Goal: Check status: Check status

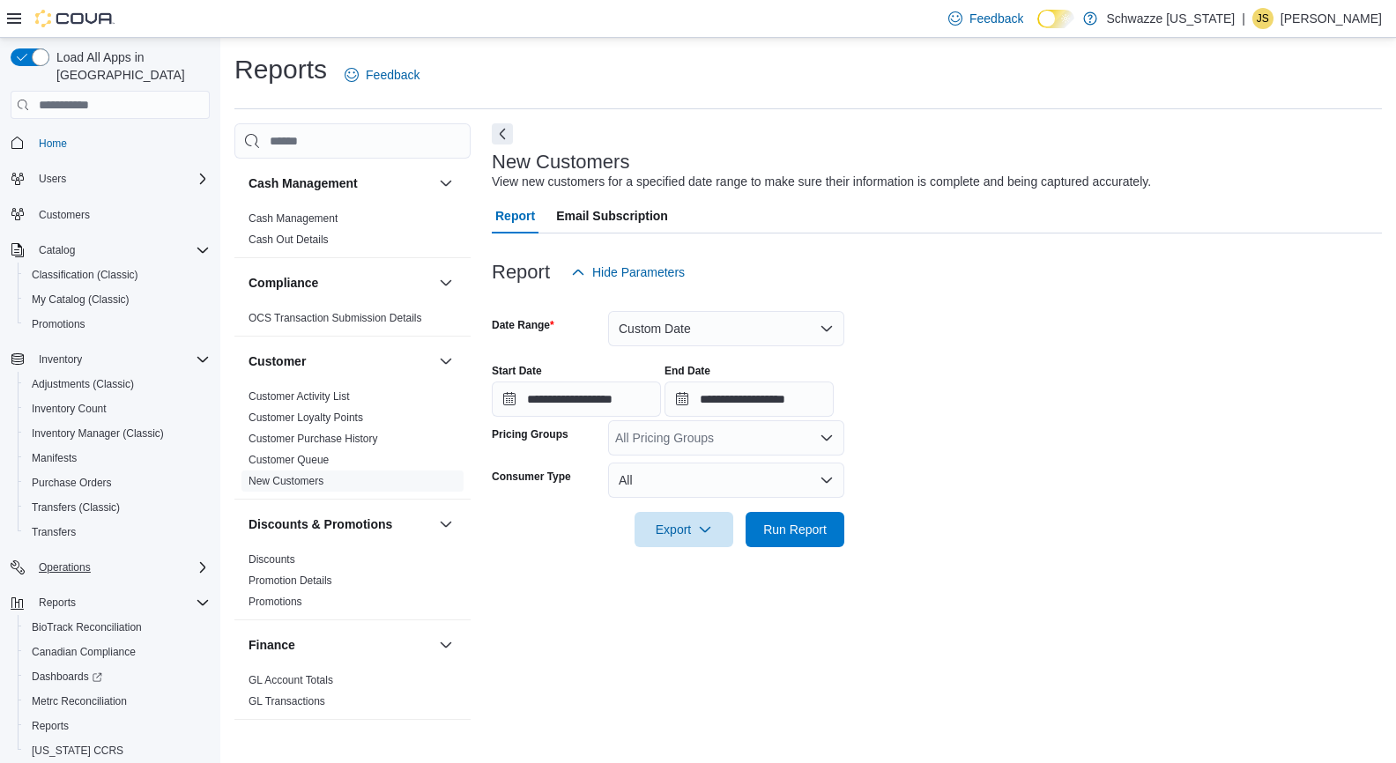
scroll to position [122, 0]
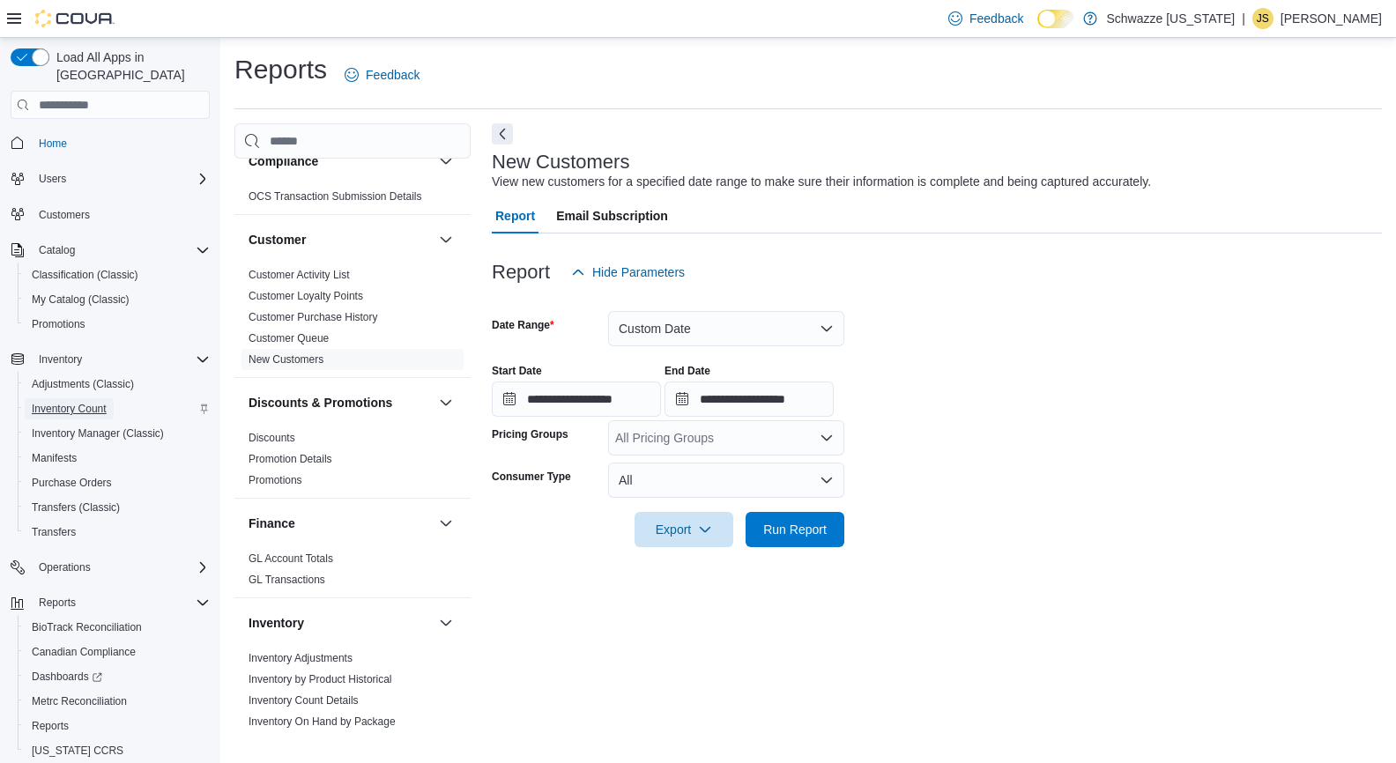
click at [72, 402] on span "Inventory Count" at bounding box center [69, 409] width 75 height 14
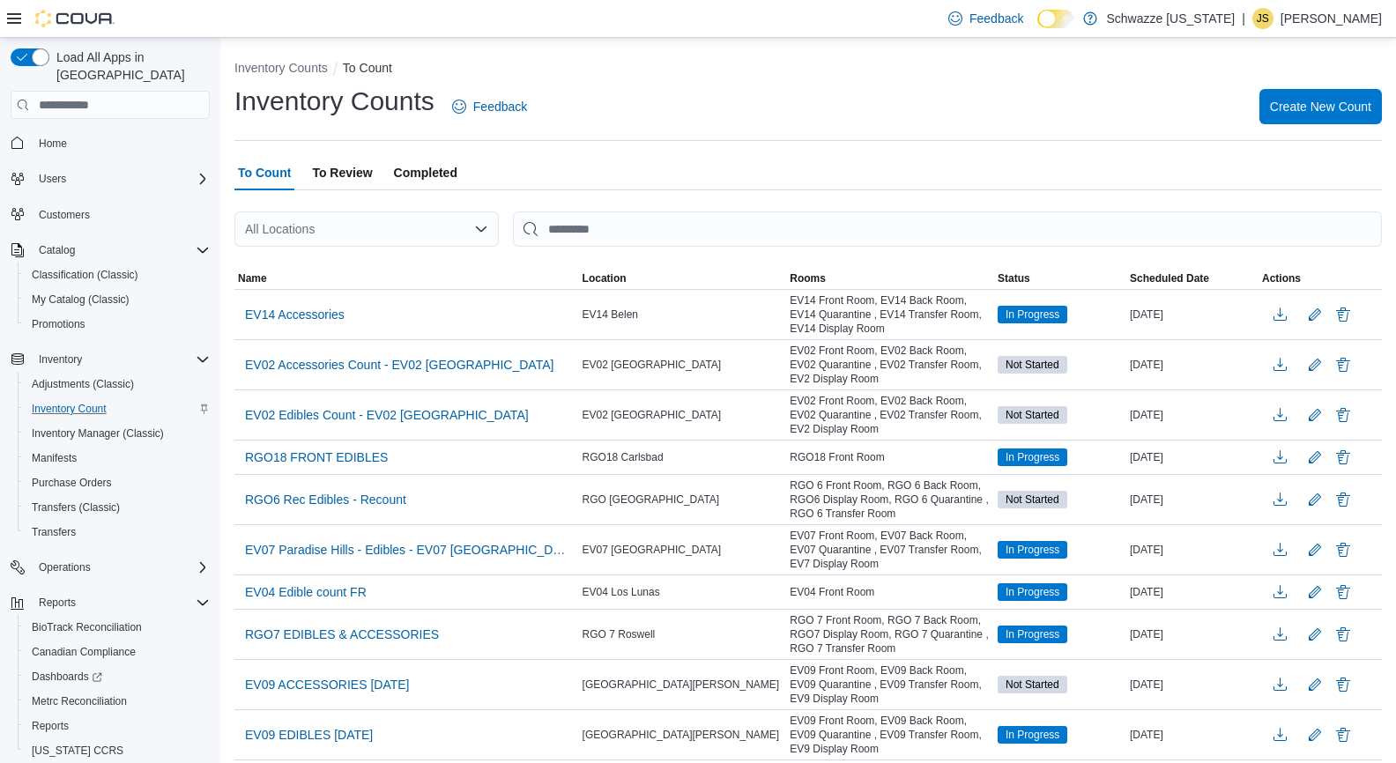
click at [423, 167] on span "Completed" at bounding box center [425, 172] width 63 height 35
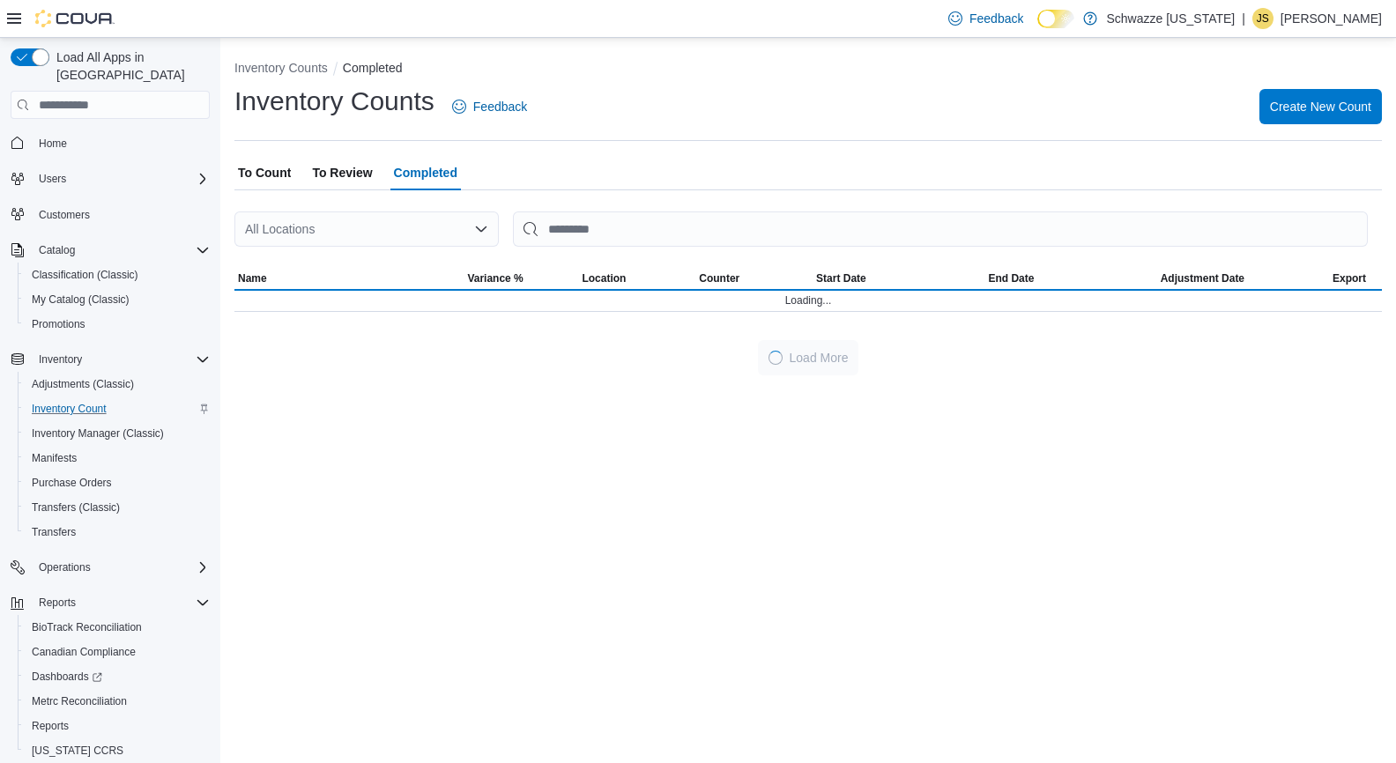
click at [440, 229] on div "All Locations" at bounding box center [366, 229] width 264 height 35
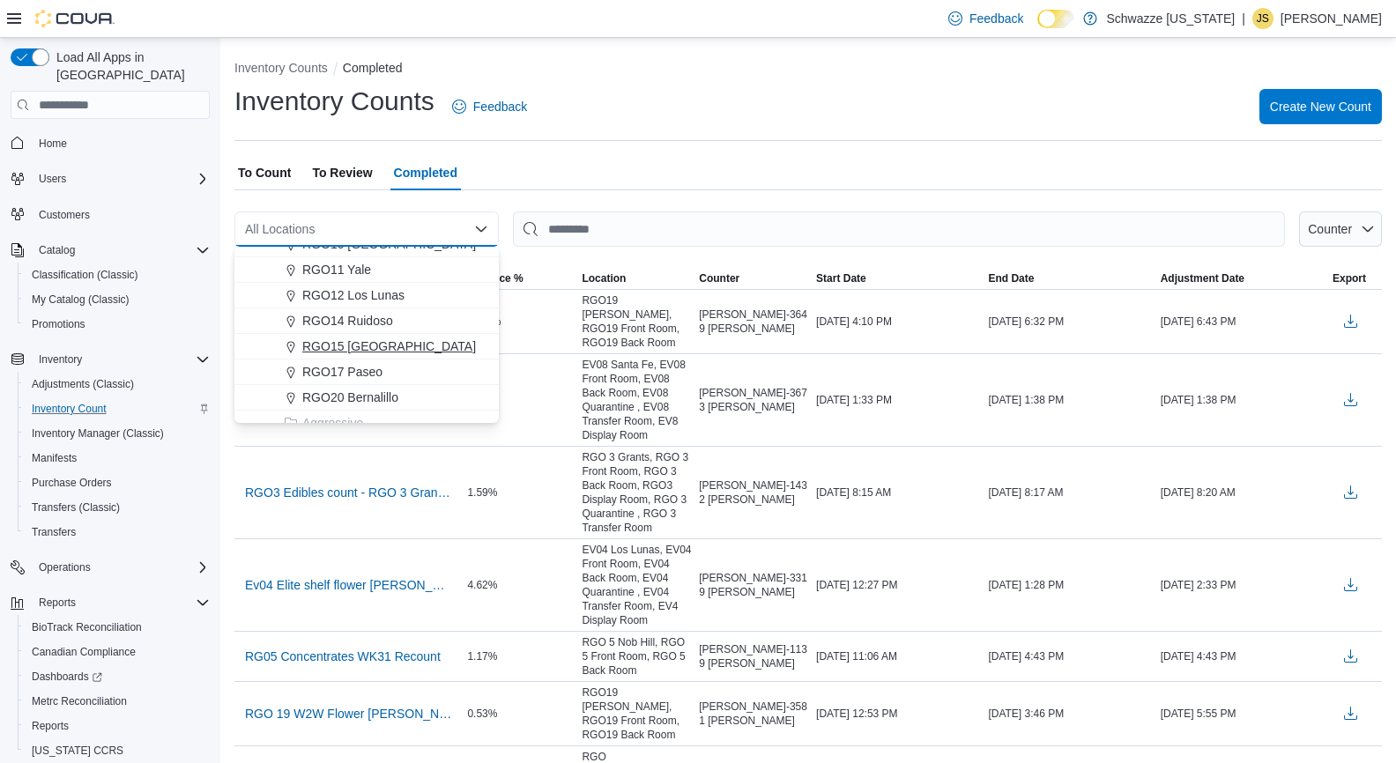
scroll to position [872, 0]
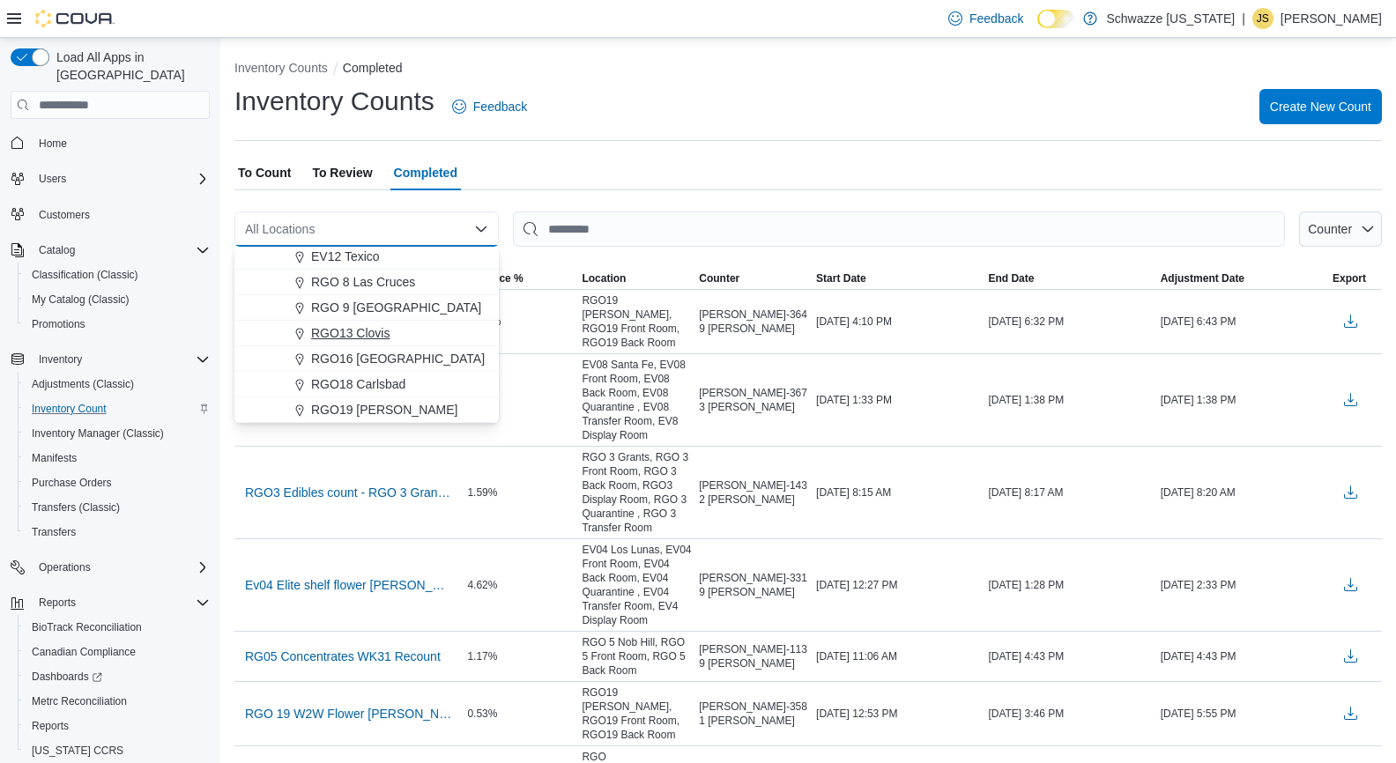
click at [363, 334] on span "RGO13 Clovis" at bounding box center [350, 333] width 78 height 18
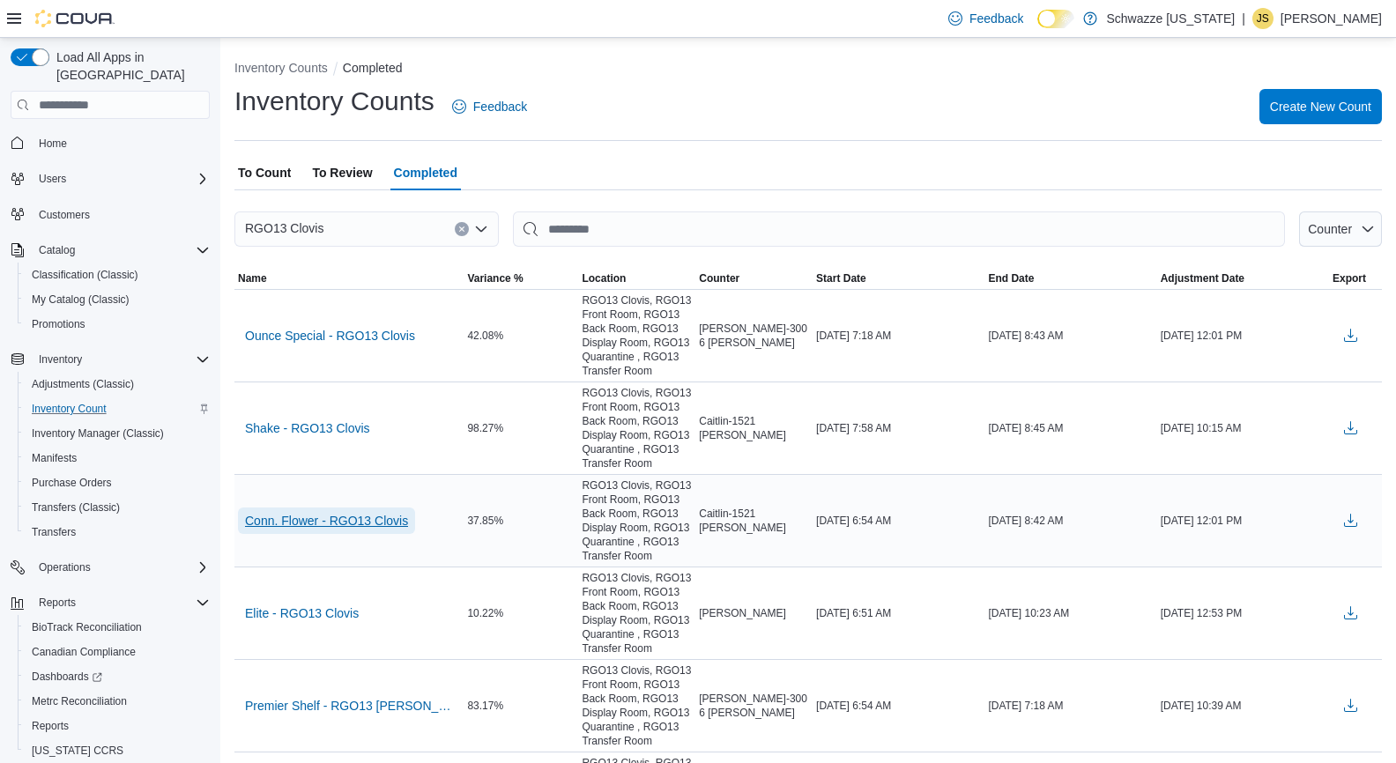
click at [331, 518] on span "Conn. Flower - RGO13 Clovis" at bounding box center [326, 521] width 163 height 18
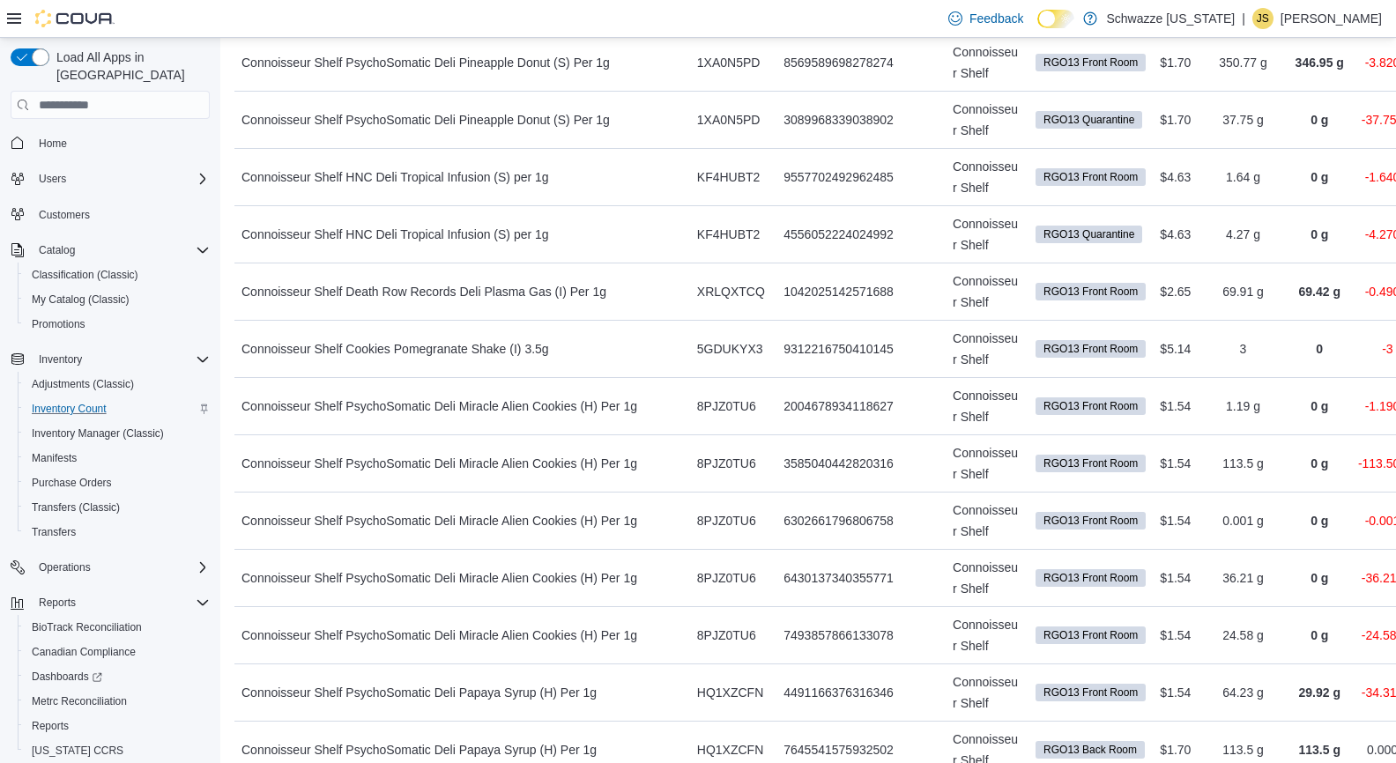
scroll to position [1914, 0]
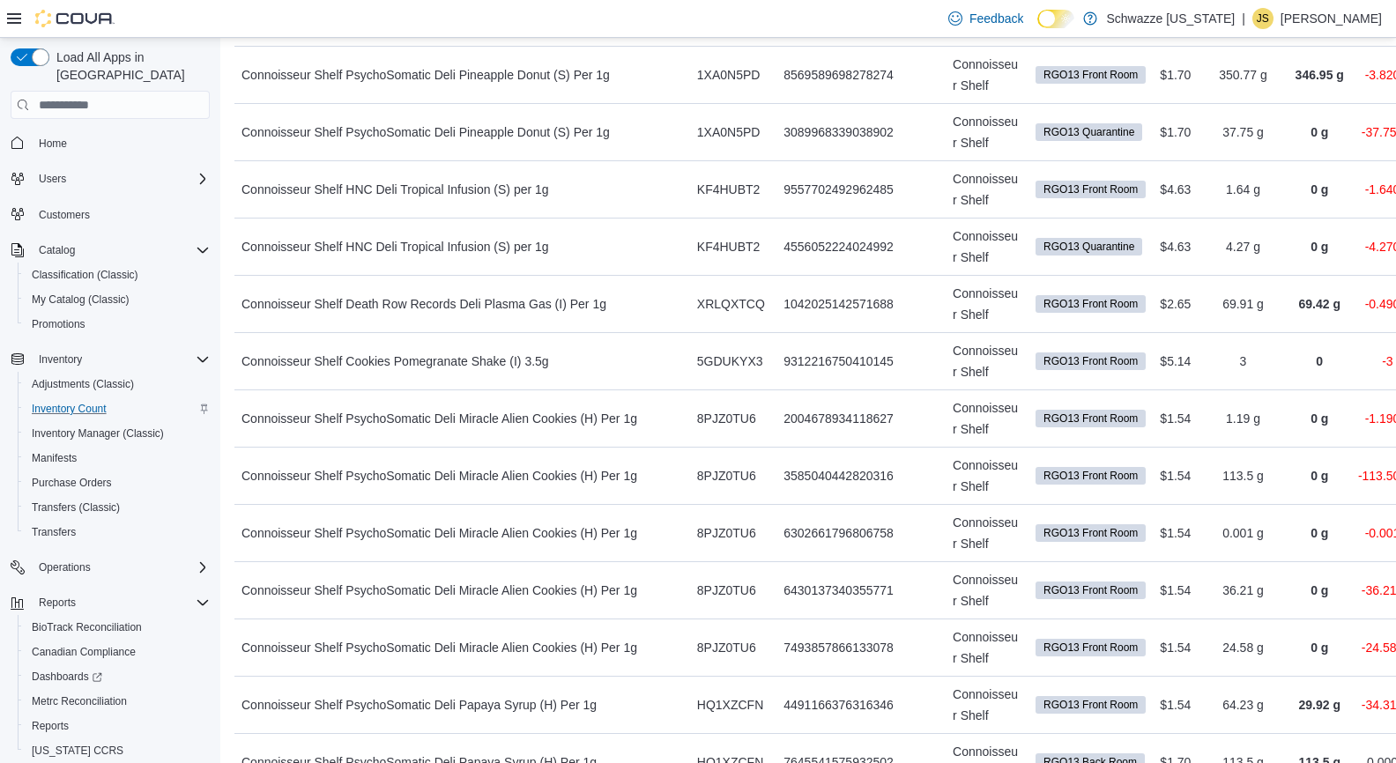
drag, startPoint x: 855, startPoint y: 732, endPoint x: 748, endPoint y: 730, distance: 106.7
copy div "1371237762086829"
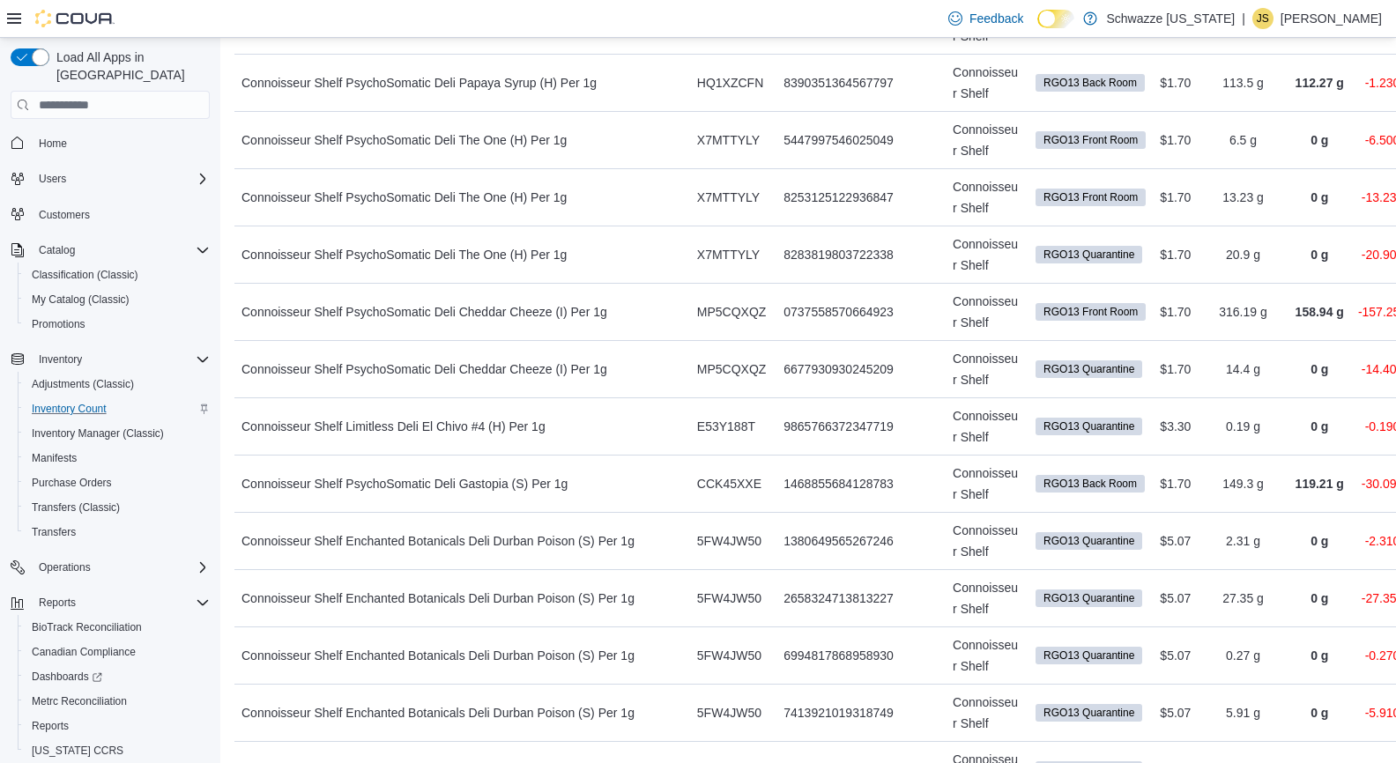
scroll to position [2667, 0]
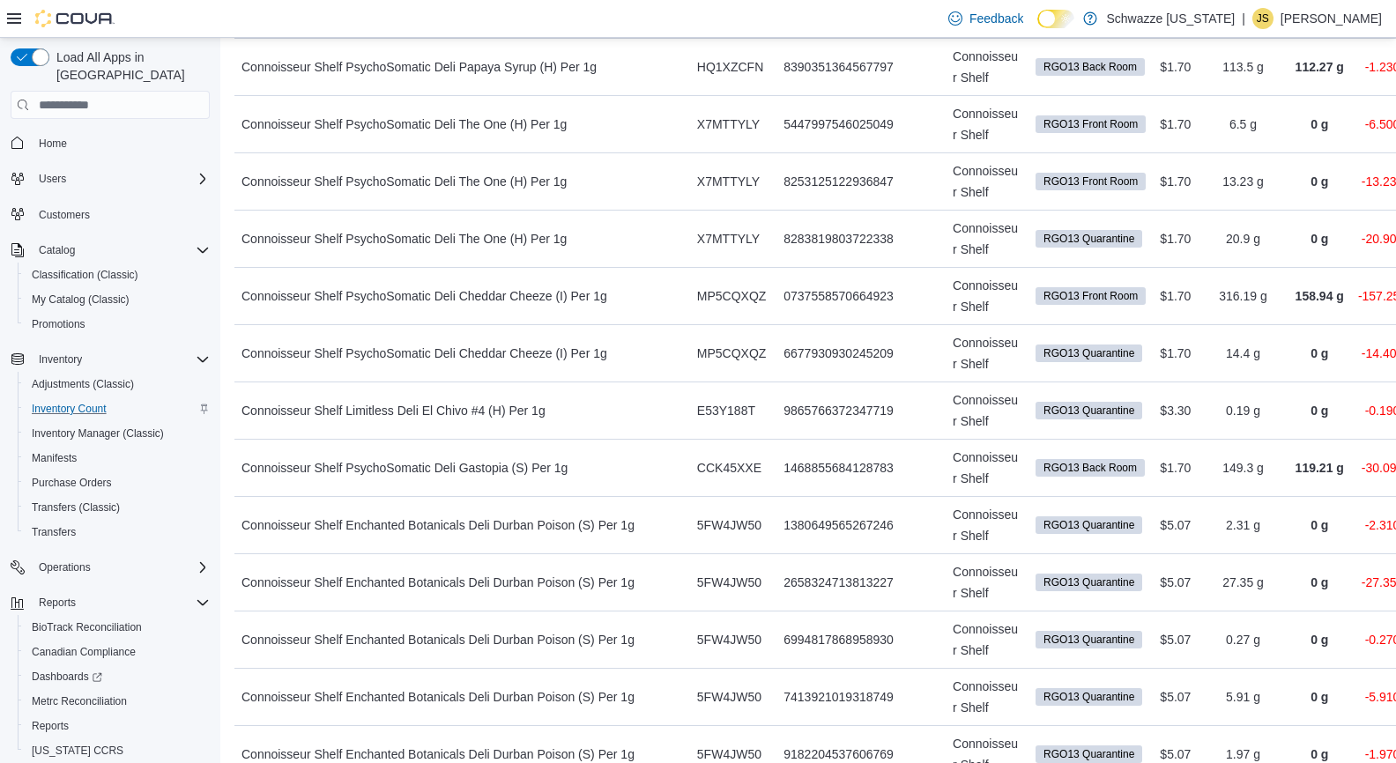
drag, startPoint x: 855, startPoint y: 587, endPoint x: 745, endPoint y: 583, distance: 110.3
copy div "1096220582422065"
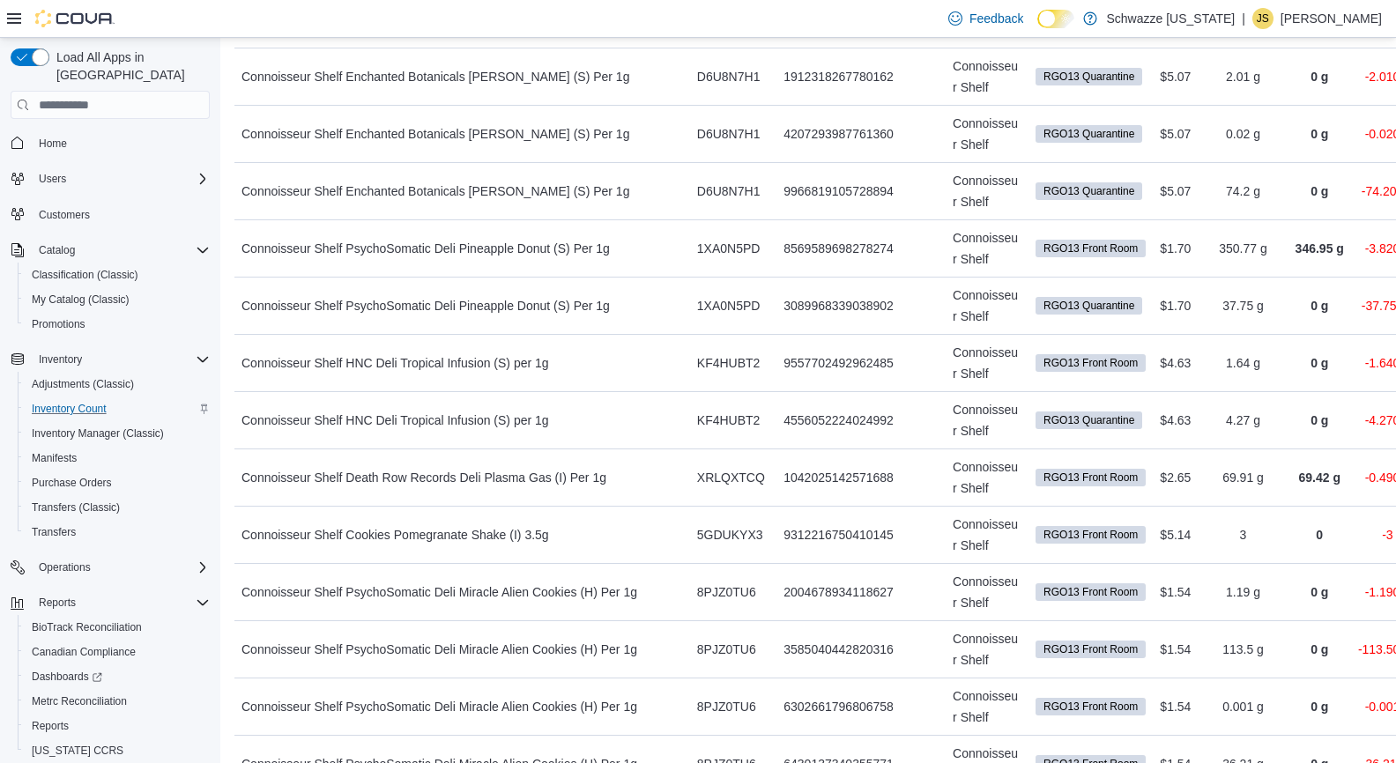
scroll to position [1742, 0]
drag, startPoint x: 855, startPoint y: 259, endPoint x: 741, endPoint y: 254, distance: 113.8
copy div "0737558570664923"
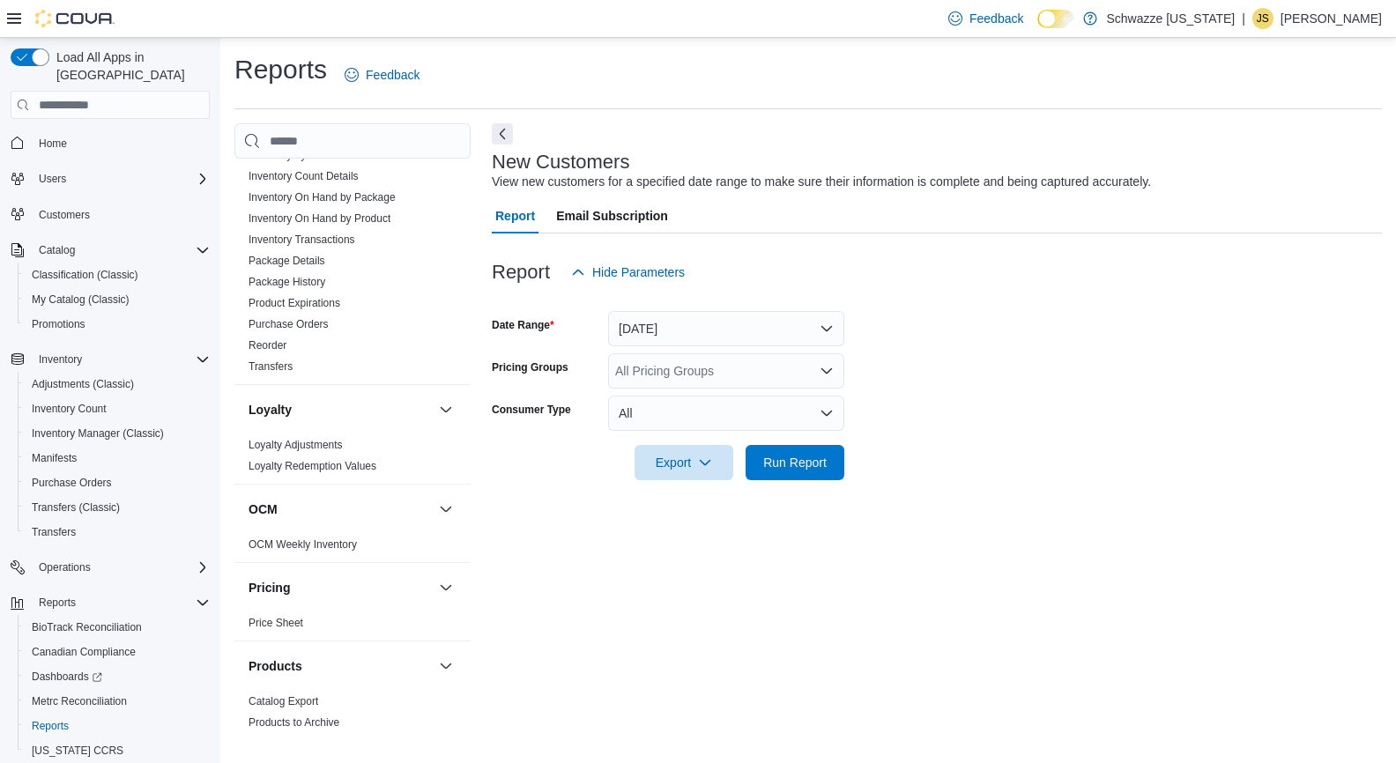
scroll to position [629, 0]
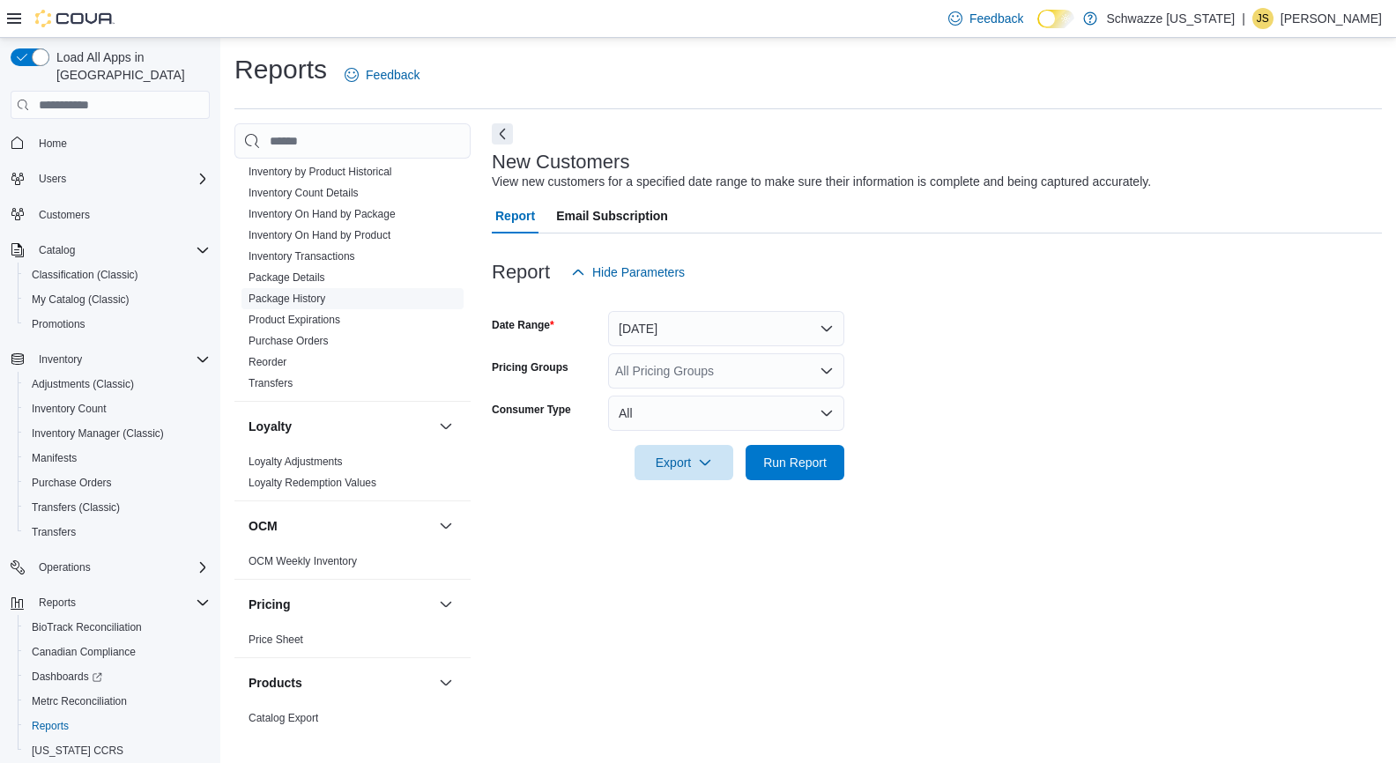
click at [315, 293] on link "Package History" at bounding box center [287, 299] width 77 height 12
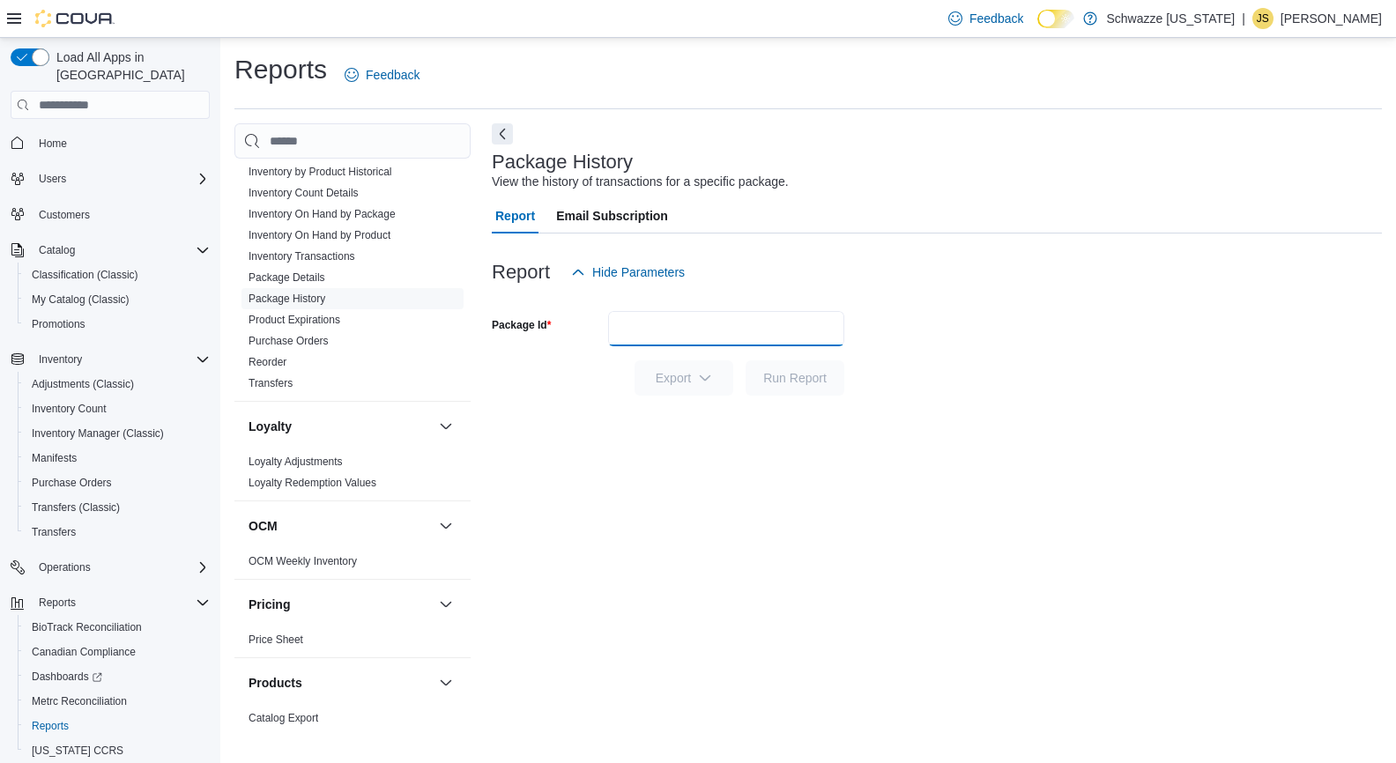
click at [715, 324] on input "Package Id" at bounding box center [726, 328] width 236 height 35
paste input "**********"
click at [746, 360] on button "Run Report" at bounding box center [795, 377] width 99 height 35
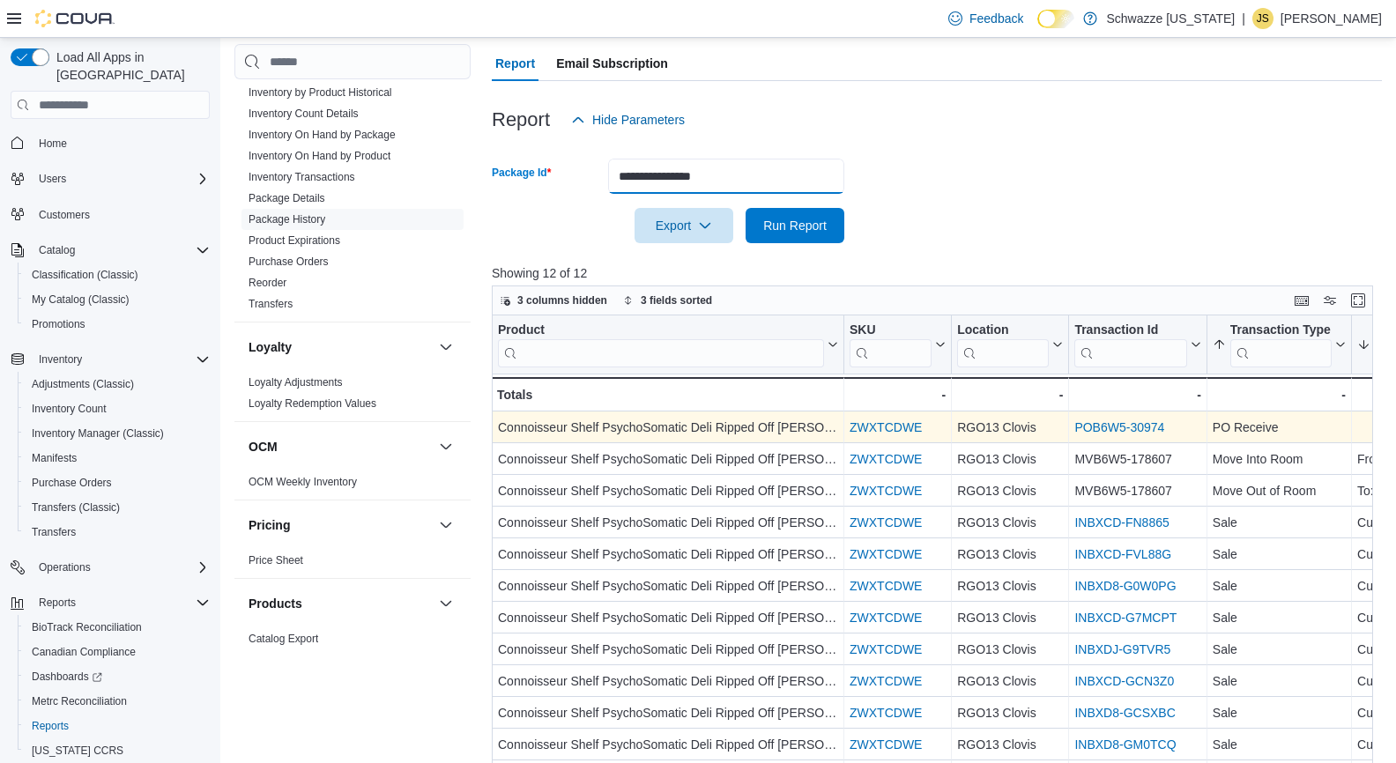
scroll to position [134, 0]
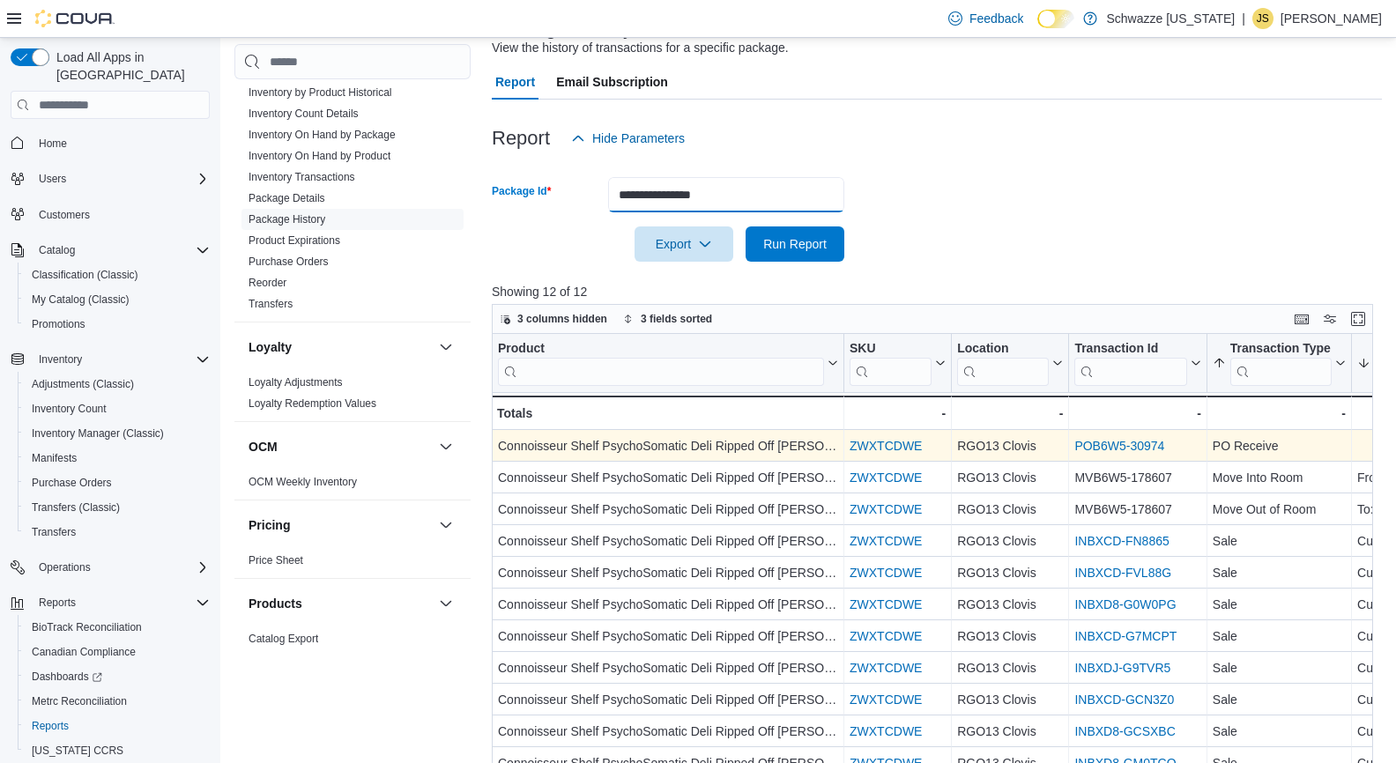
click at [656, 195] on input "**********" at bounding box center [726, 194] width 236 height 35
click at [656, 196] on input "**********" at bounding box center [726, 194] width 236 height 35
paste input "text"
click at [746, 227] on button "Run Report" at bounding box center [795, 244] width 99 height 35
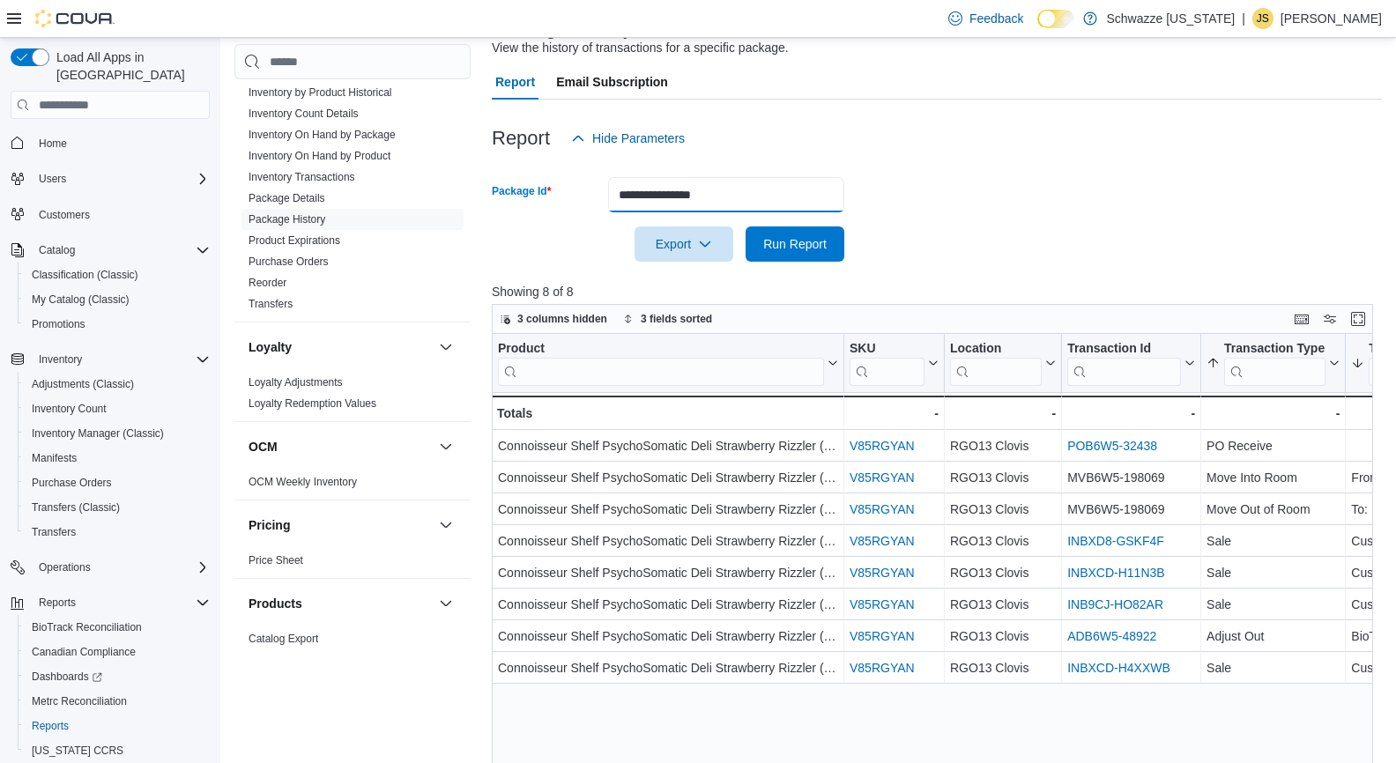
click at [662, 197] on input "**********" at bounding box center [726, 194] width 236 height 35
paste input "text"
type input "**********"
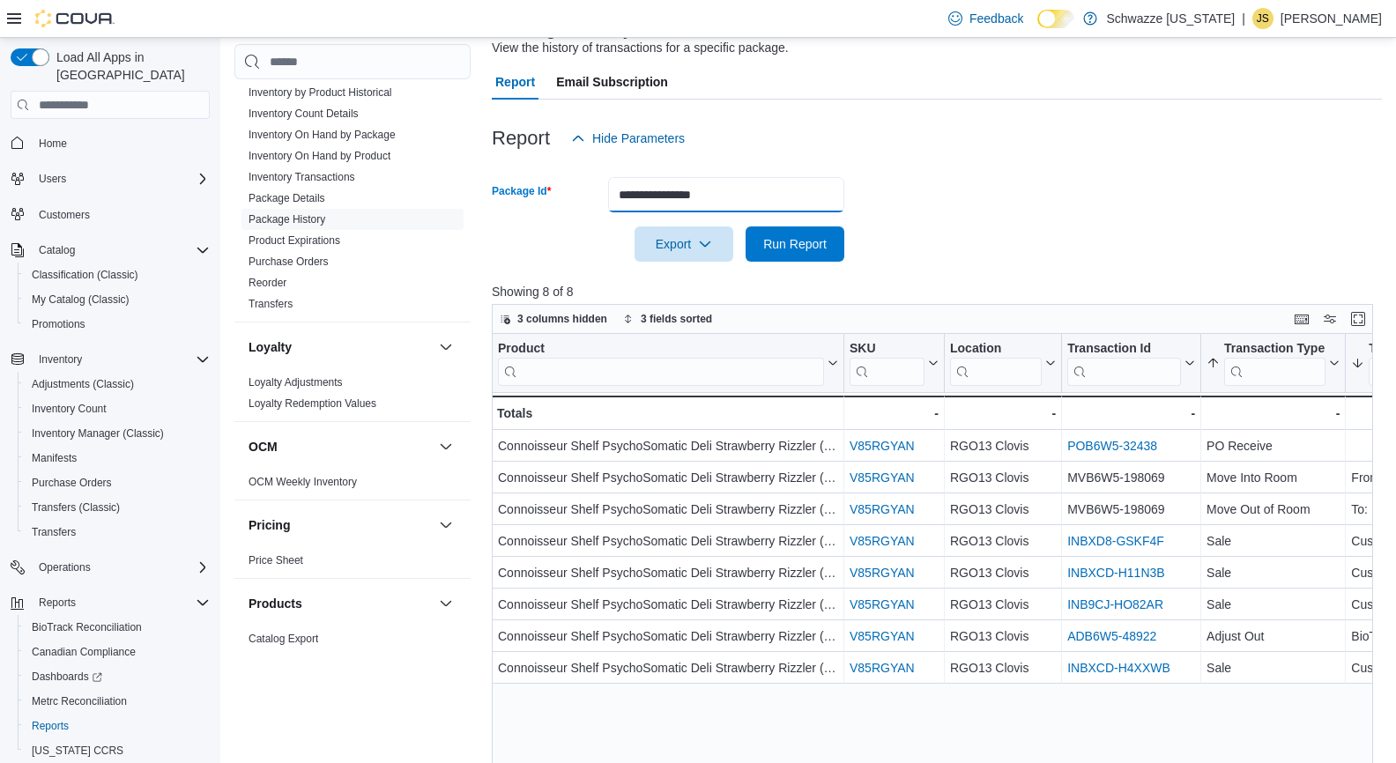
click at [746, 227] on button "Run Report" at bounding box center [795, 244] width 99 height 35
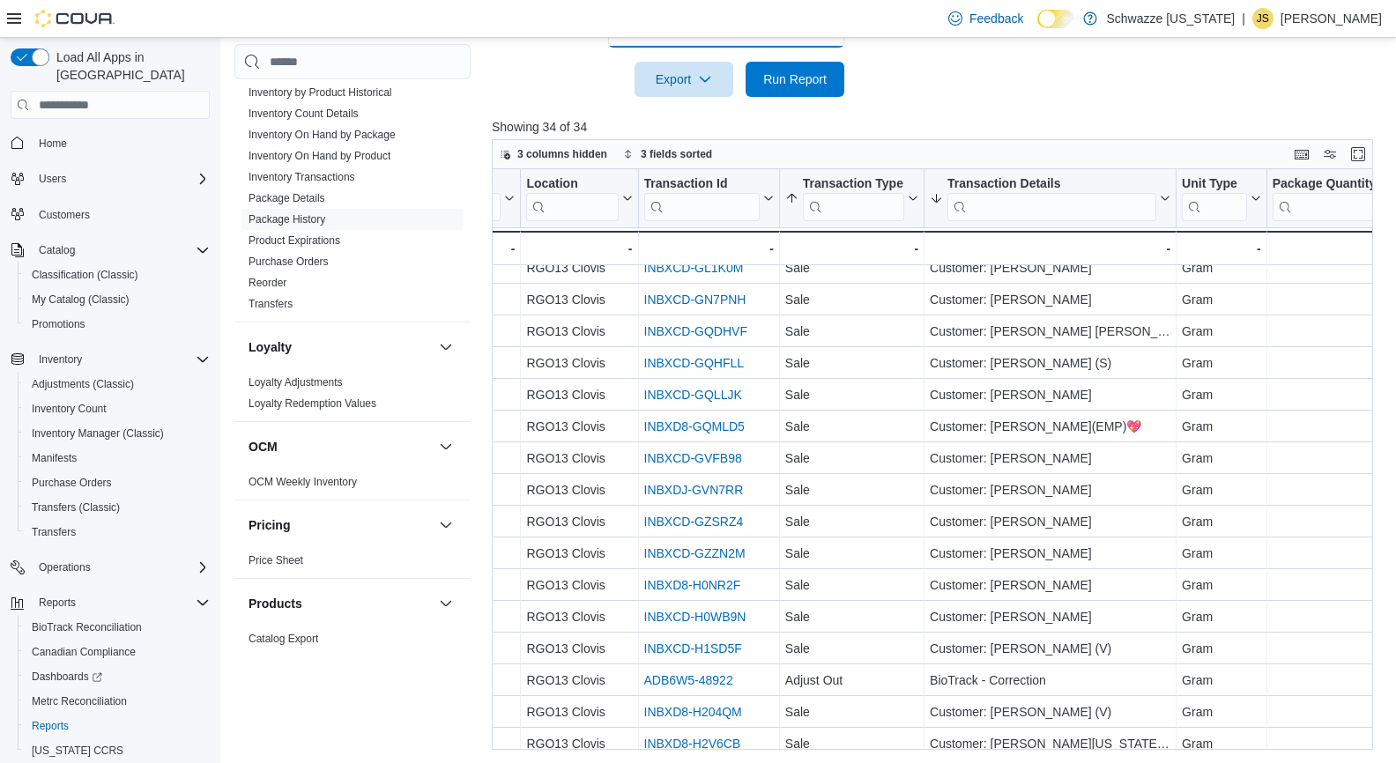
scroll to position [235, 767]
